Goal: Information Seeking & Learning: Compare options

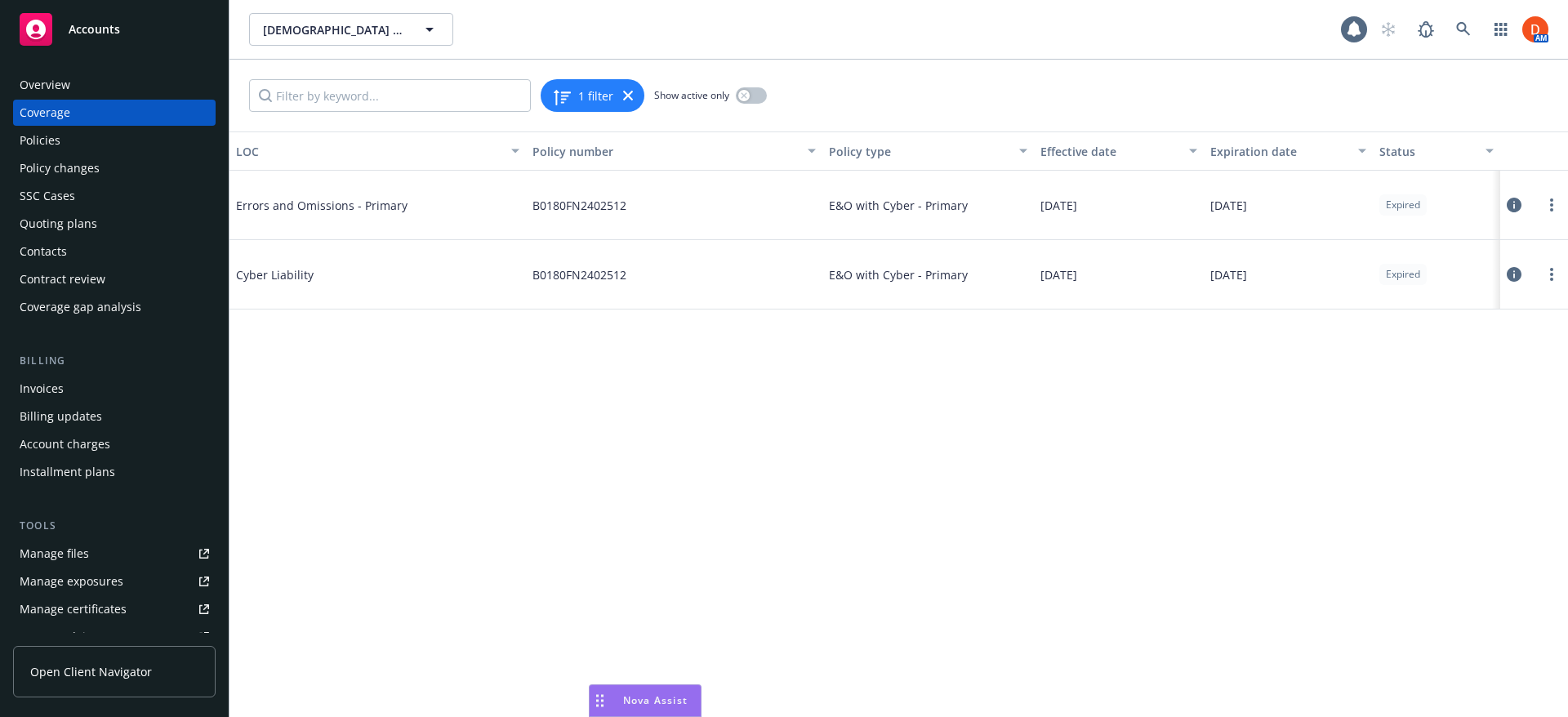
click at [102, 223] on div "Quoting plans" at bounding box center [114, 223] width 189 height 26
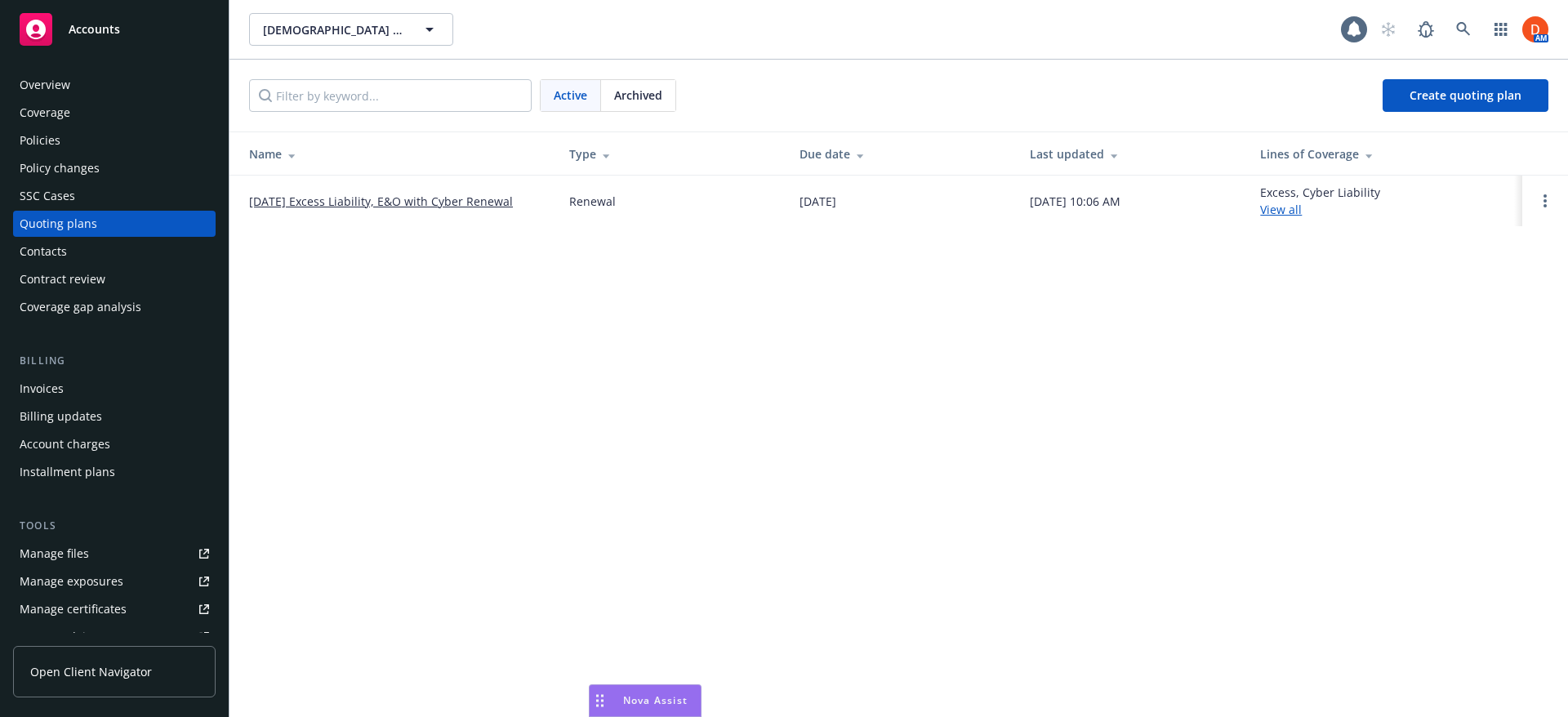
click at [310, 203] on link "06/01/25 Excess Liability, E&O with Cyber Renewal" at bounding box center [380, 201] width 263 height 17
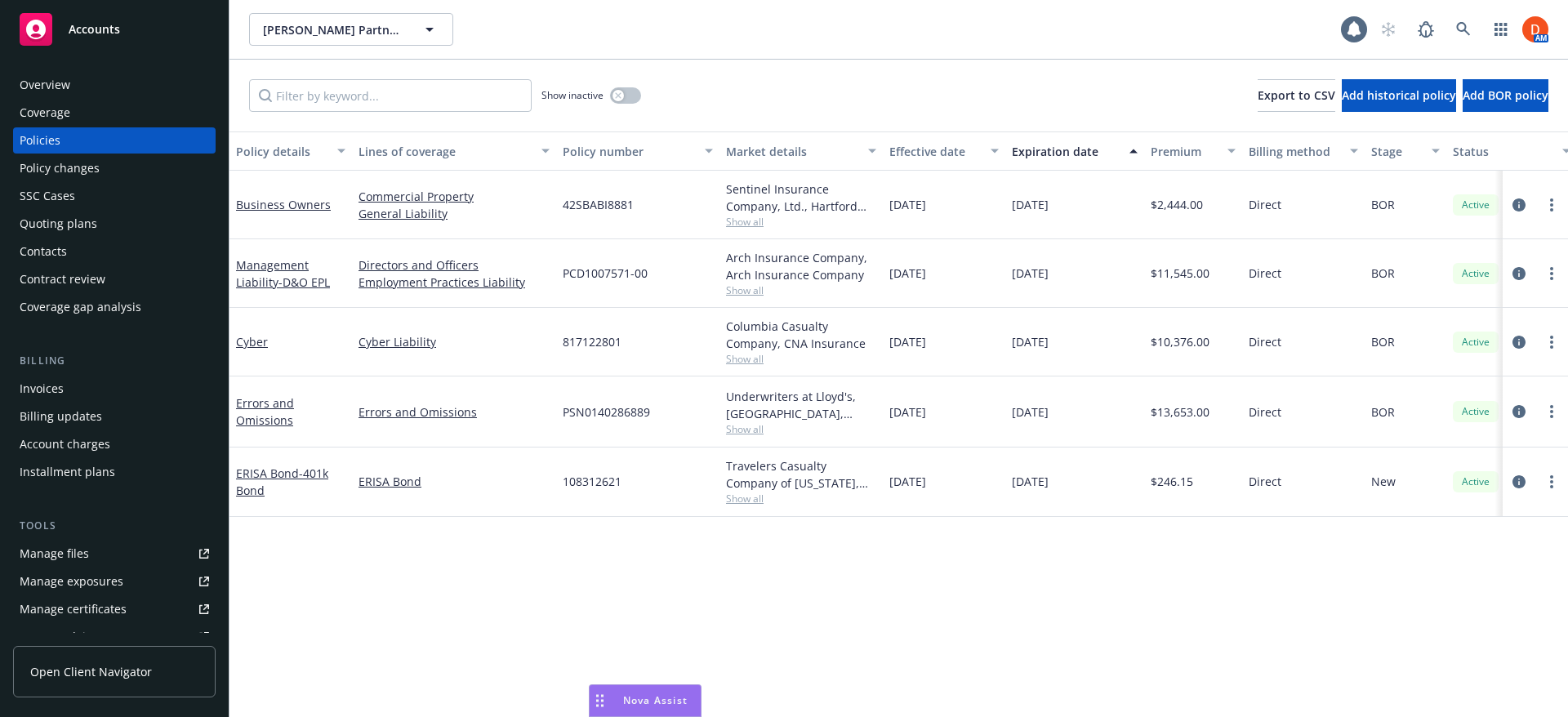
click at [90, 41] on div "Accounts" at bounding box center [114, 29] width 189 height 32
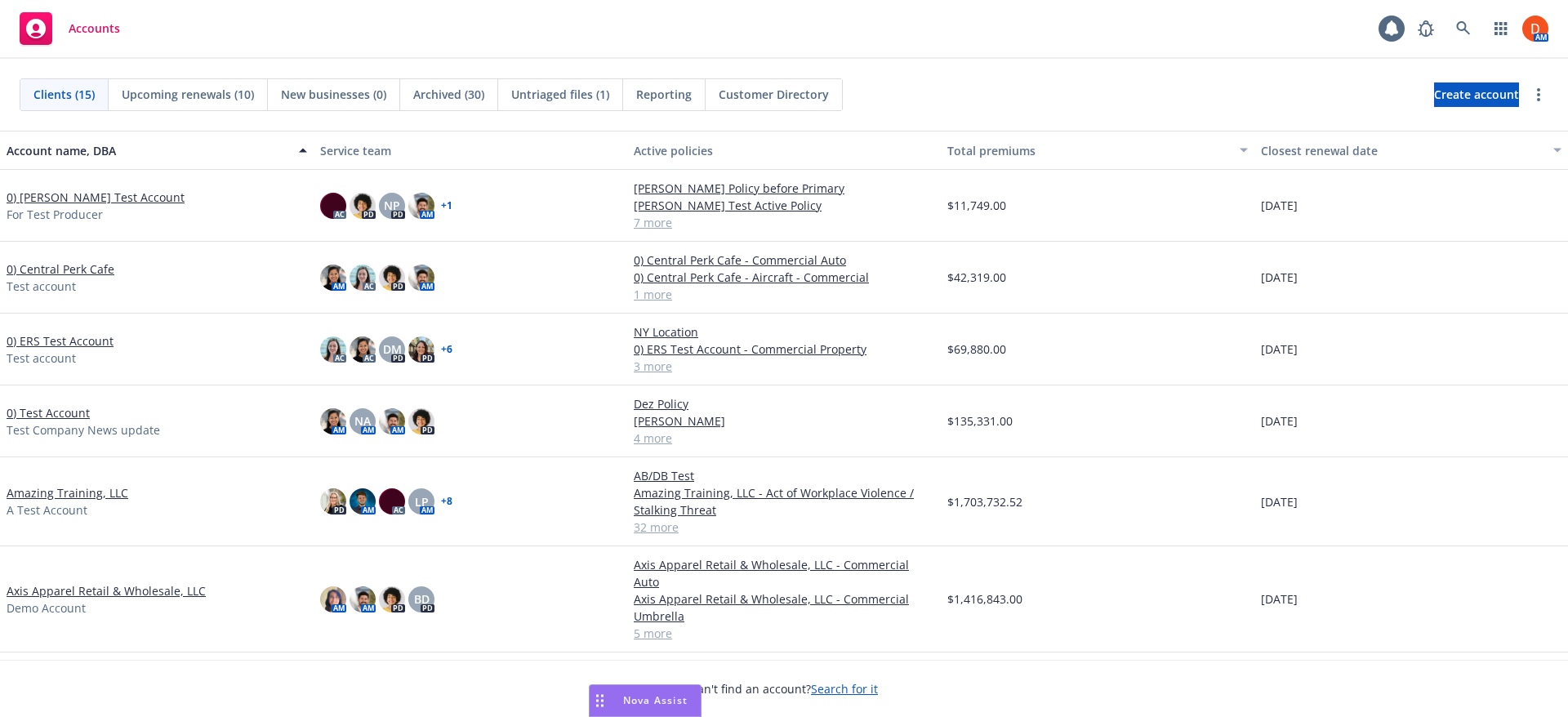
click at [99, 202] on link "0) Bruno's Test Account" at bounding box center [95, 197] width 178 height 17
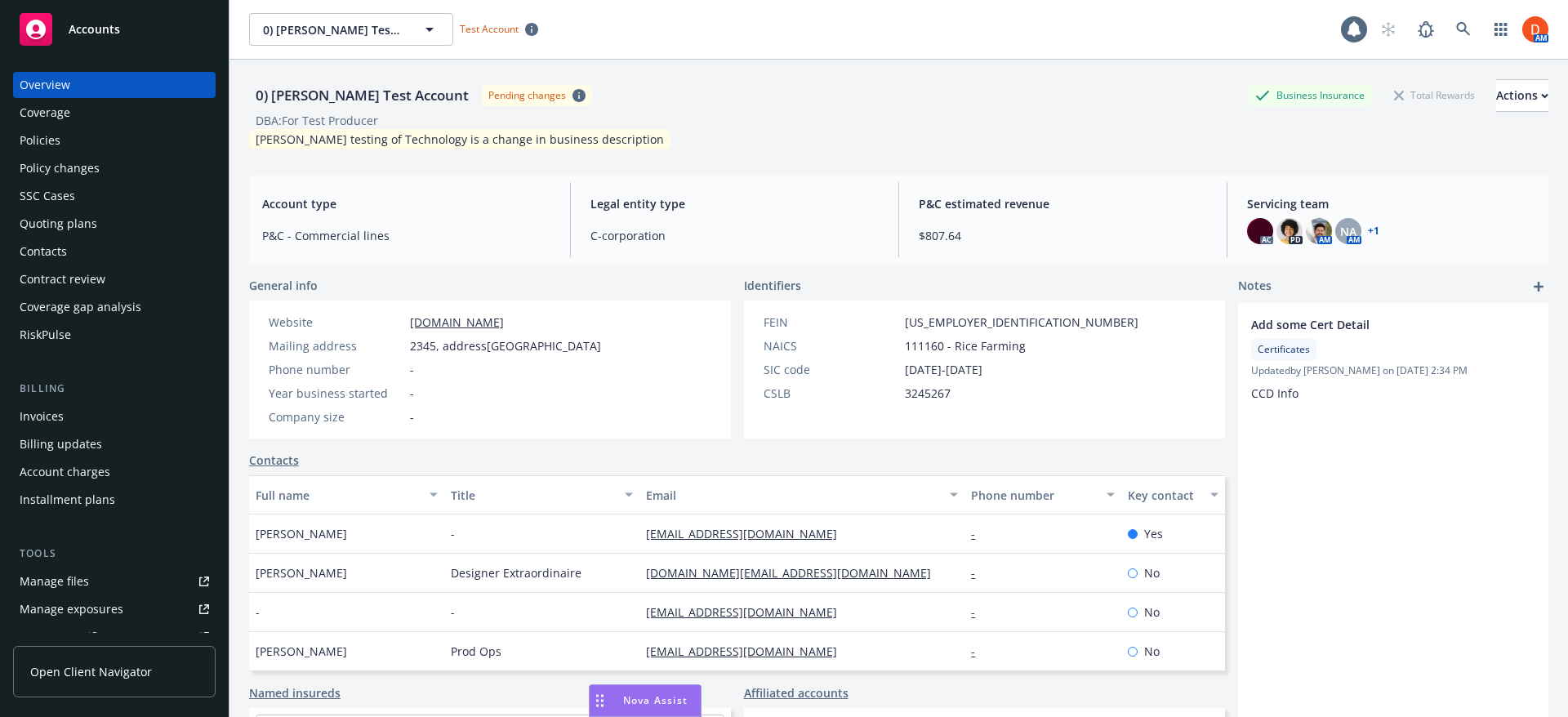
click at [124, 228] on div "Quoting plans" at bounding box center [114, 223] width 189 height 26
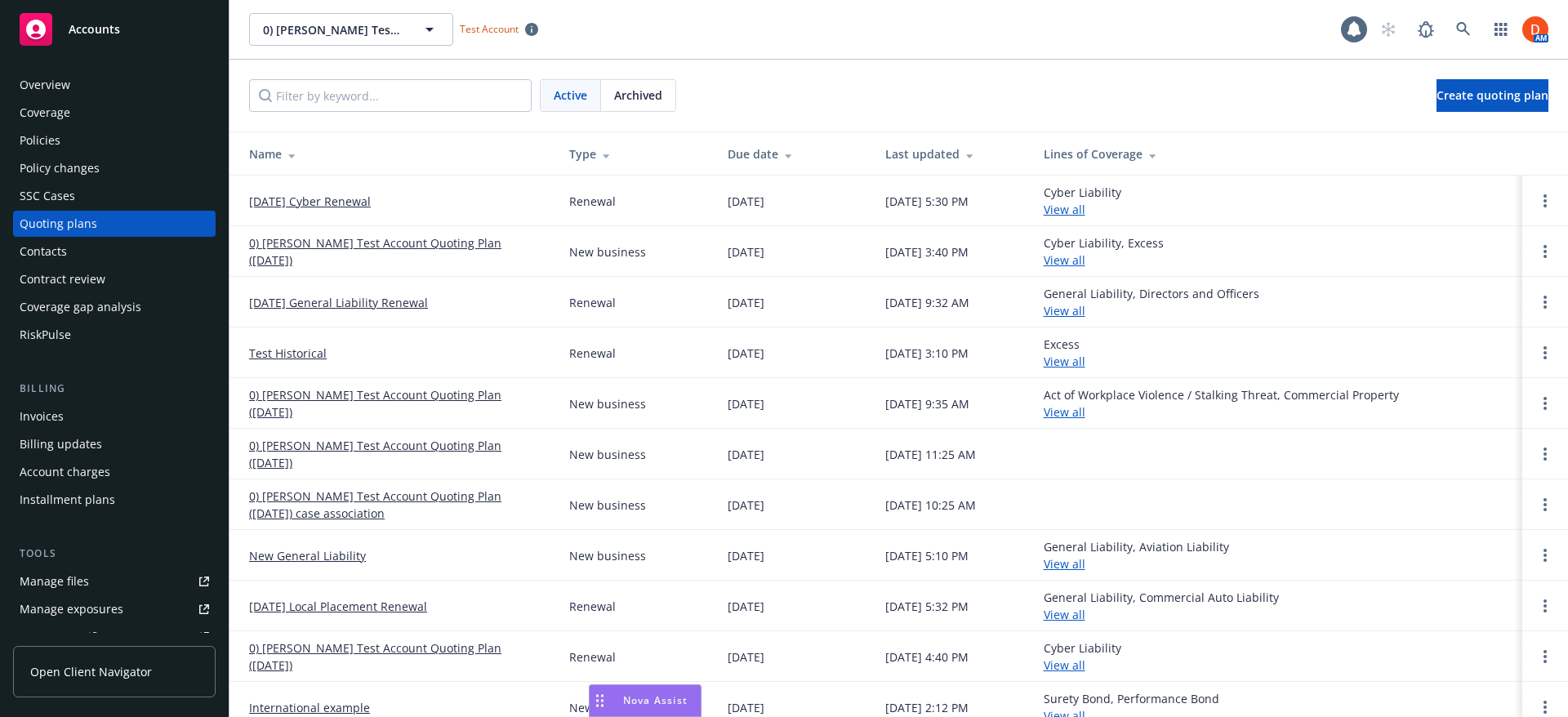
click at [335, 200] on link "[DATE] Cyber Renewal" at bounding box center [310, 201] width 122 height 17
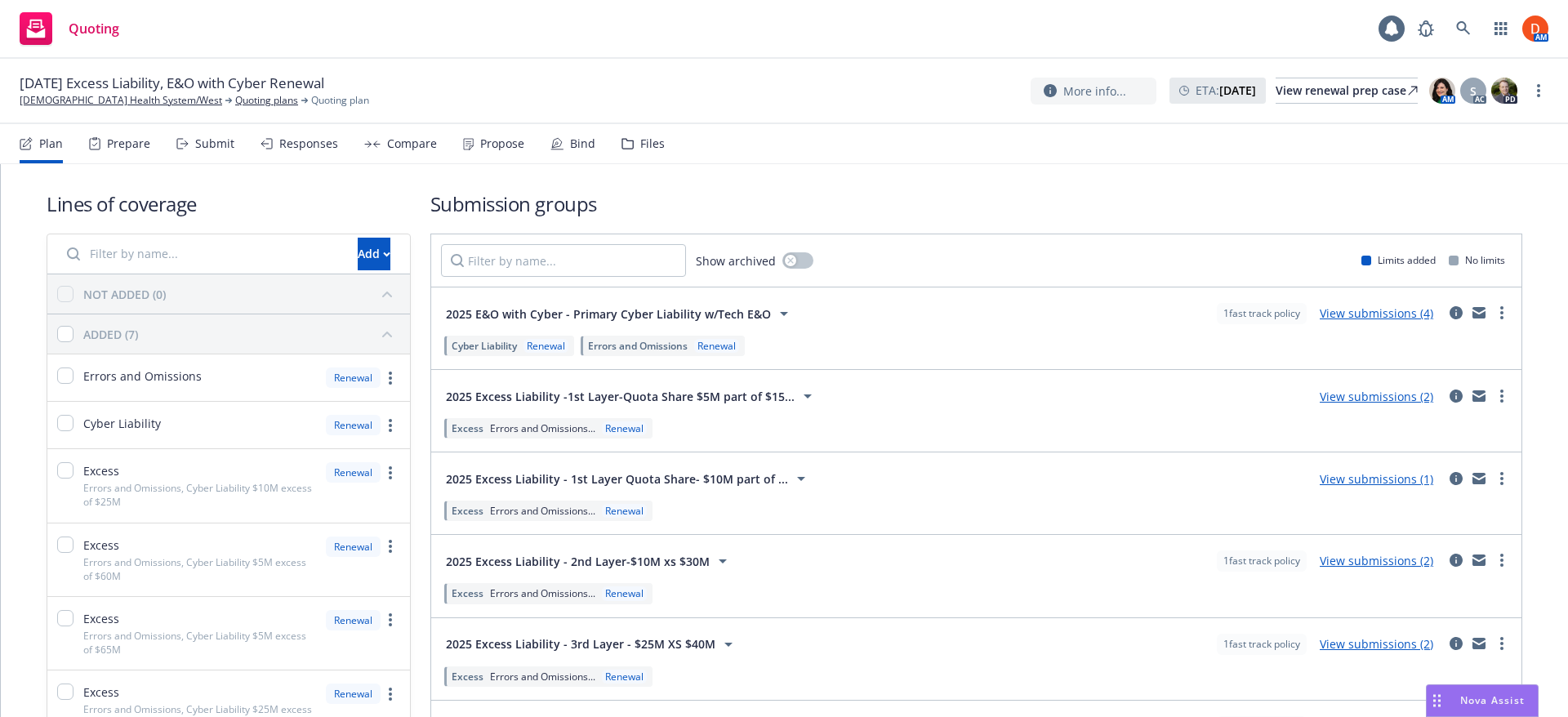
click at [396, 146] on div "Compare" at bounding box center [412, 143] width 49 height 13
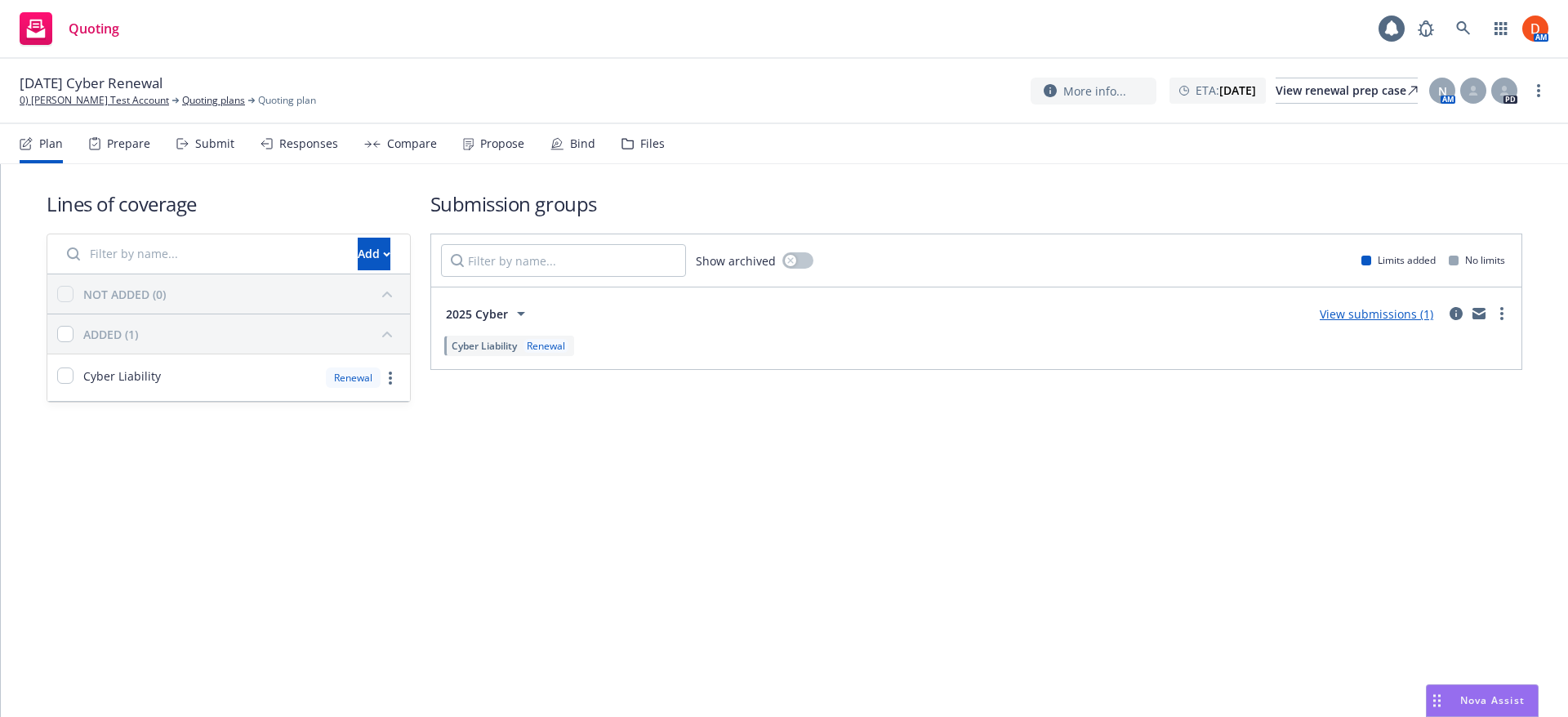
click at [378, 145] on div "Compare" at bounding box center [400, 144] width 72 height 39
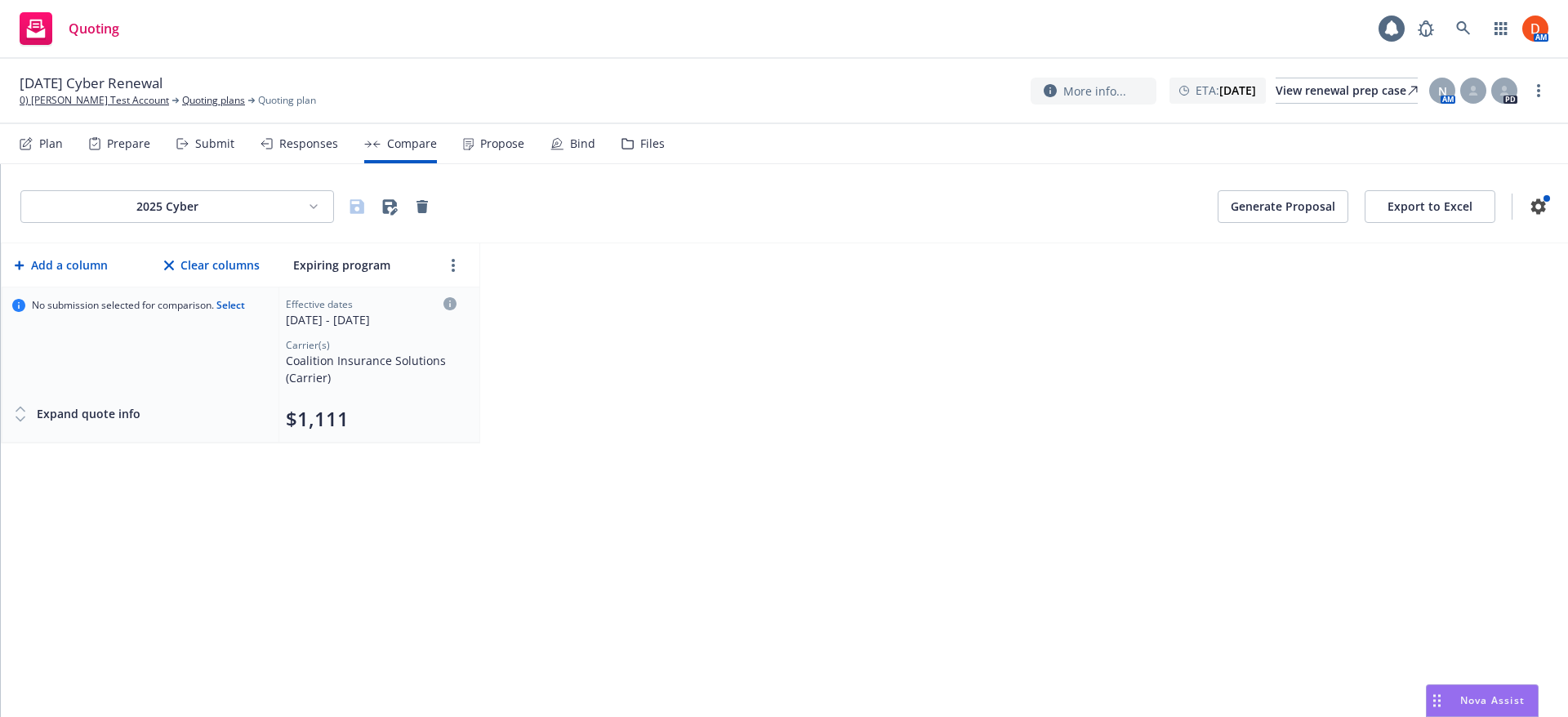
click at [1332, 207] on button "Generate Proposal" at bounding box center [1282, 206] width 130 height 32
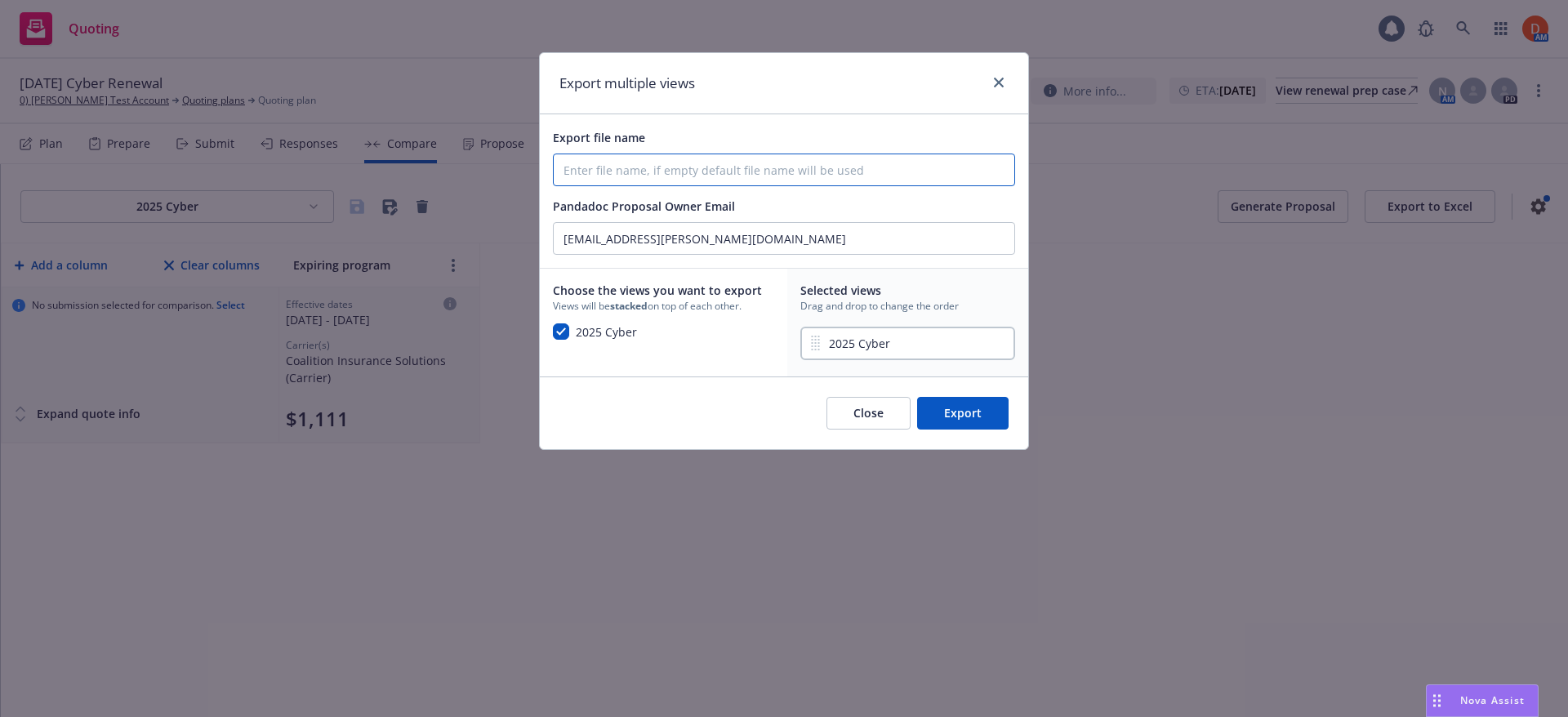
click at [586, 168] on input "Export file name" at bounding box center [784, 170] width 460 height 31
type input "Save Proposal Name HERE"
click at [999, 84] on icon "close" at bounding box center [998, 82] width 9 height 9
